Goal: Information Seeking & Learning: Learn about a topic

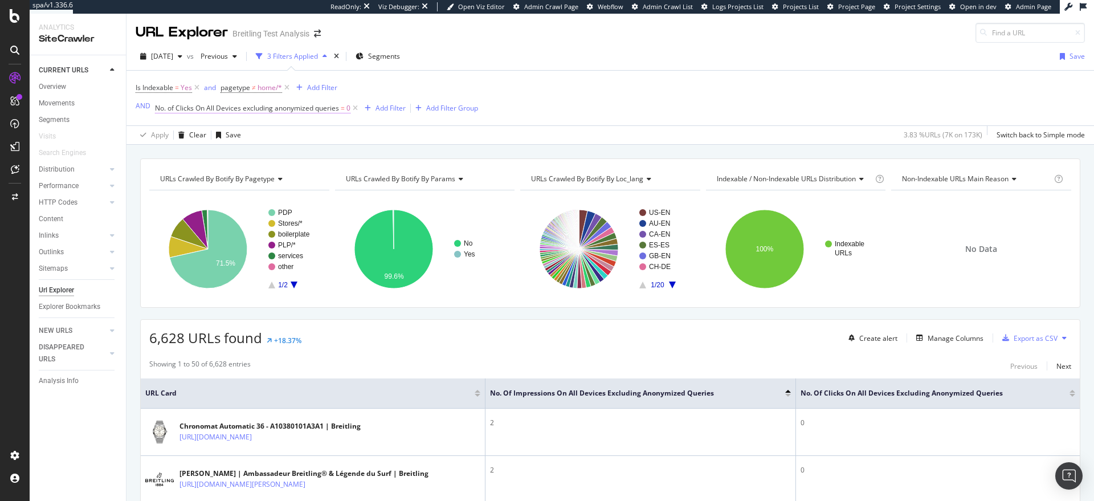
click at [308, 110] on span "No. of Clicks On All Devices excluding anonymized queries" at bounding box center [247, 108] width 184 height 10
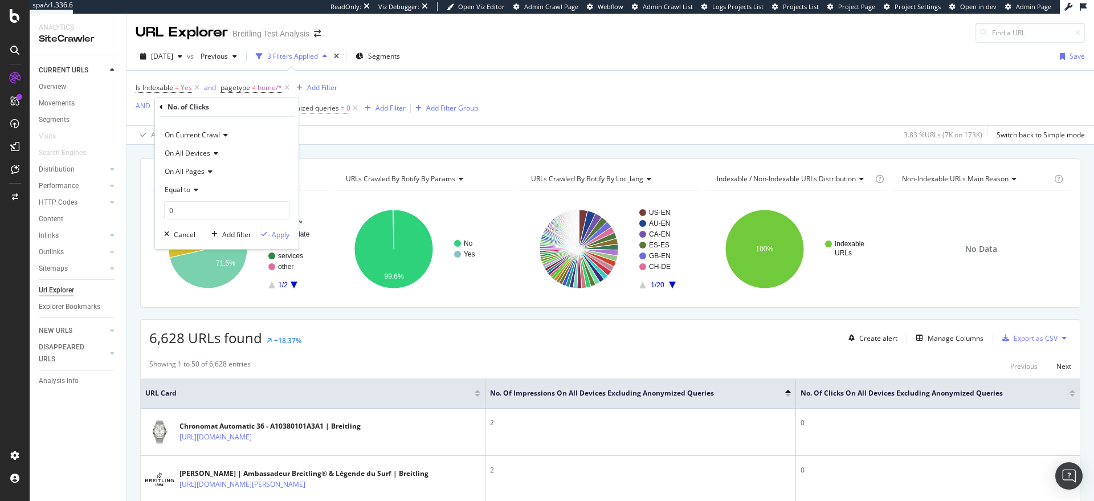
click at [215, 170] on div "On All Pages" at bounding box center [226, 171] width 125 height 18
click at [356, 133] on div "Apply Clear Save 3.83 % URLs ( 7K on 173K ) Switch back to Simple mode" at bounding box center [609, 134] width 967 height 19
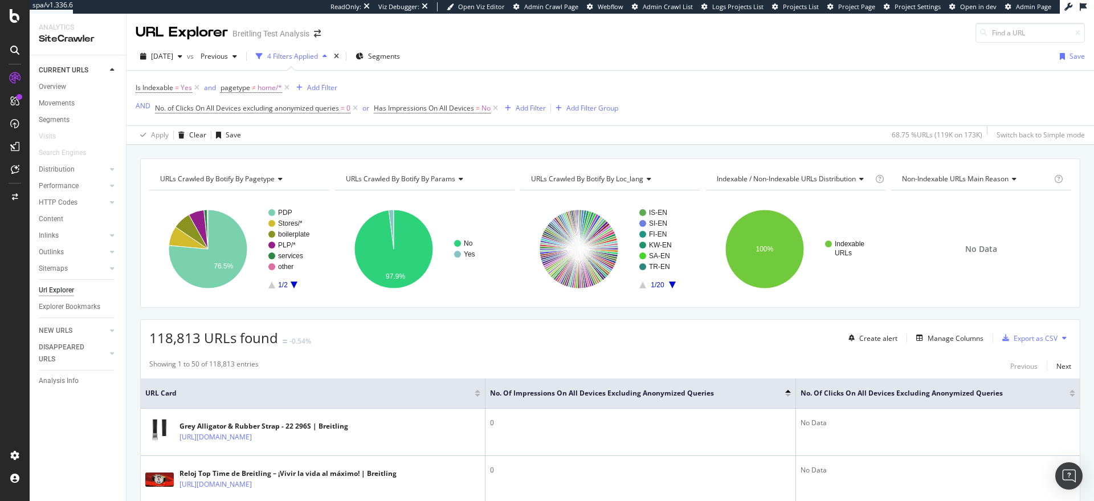
click at [1069, 394] on div at bounding box center [1072, 395] width 6 height 3
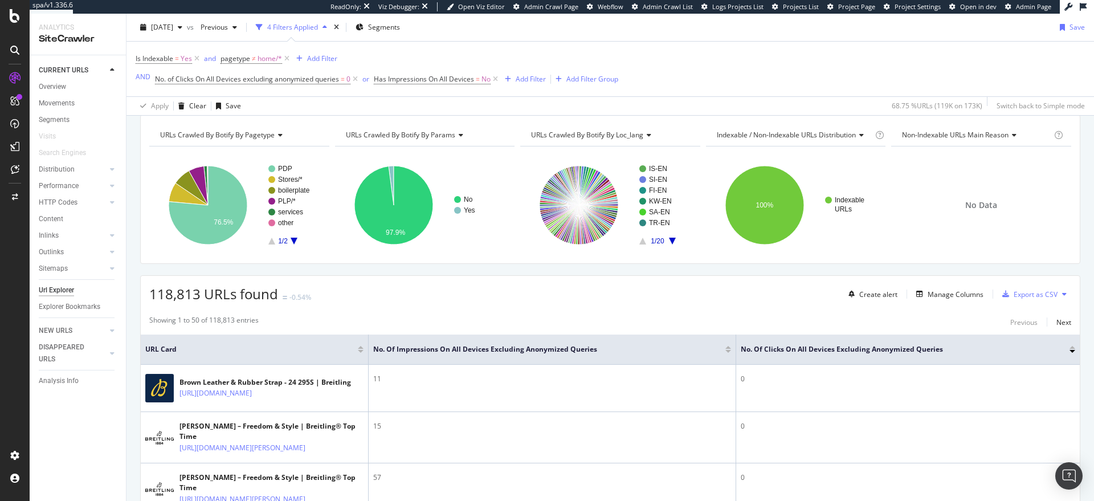
scroll to position [56, 0]
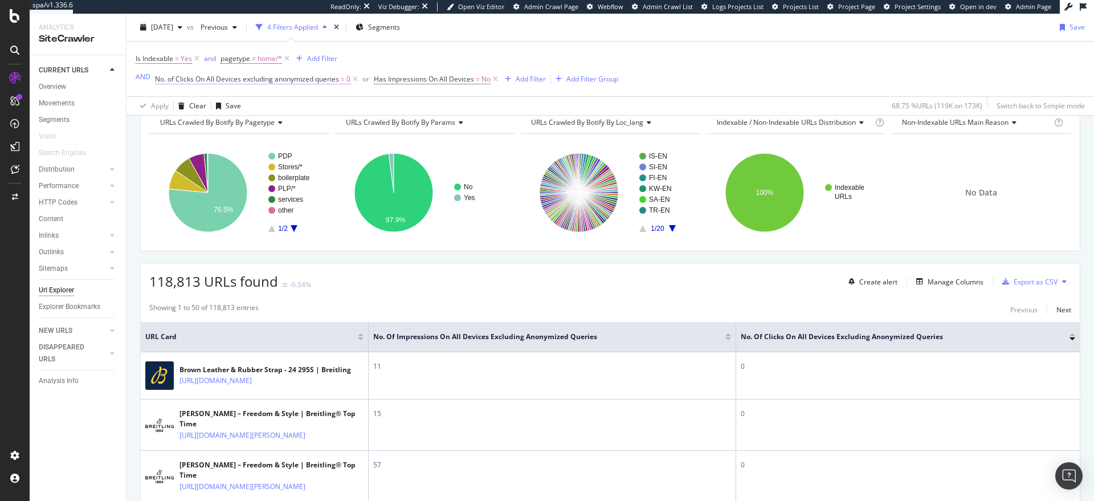
click at [342, 80] on span "=" at bounding box center [343, 79] width 4 height 10
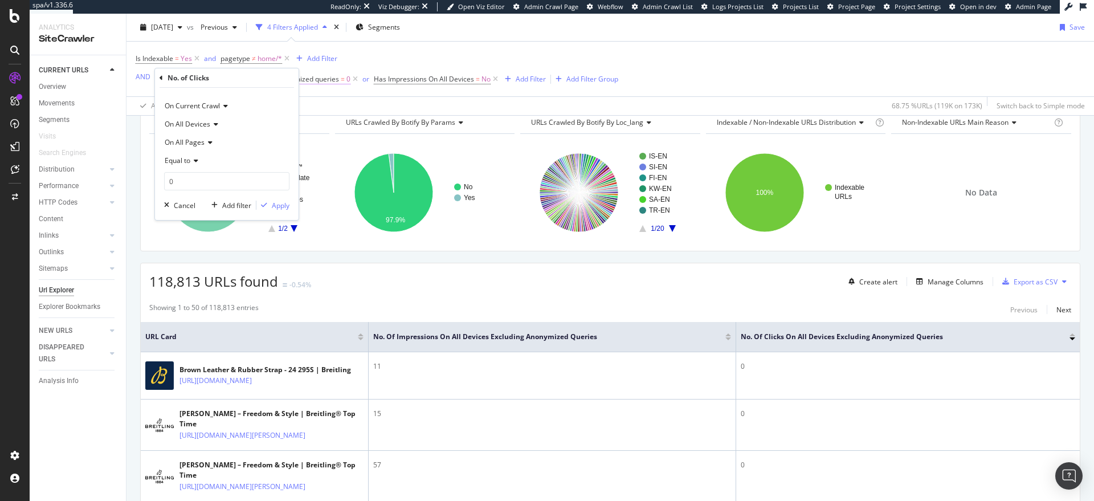
click at [342, 80] on span "=" at bounding box center [343, 79] width 4 height 10
click at [342, 88] on div "Is Indexable = Yes and pagetype ≠ home/* Add Filter AND No. of Clicks On All De…" at bounding box center [610, 69] width 949 height 55
